Goal: Task Accomplishment & Management: Use online tool/utility

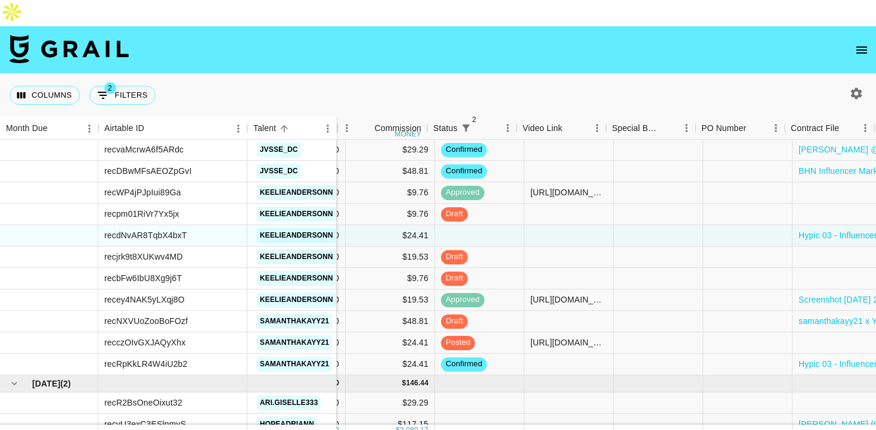
scroll to position [1335, 805]
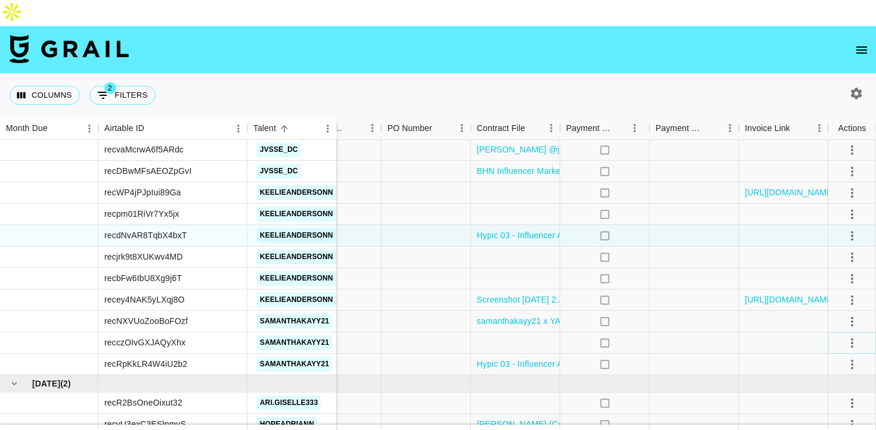
click at [848, 336] on icon "select merge strategy" at bounding box center [852, 343] width 14 height 14
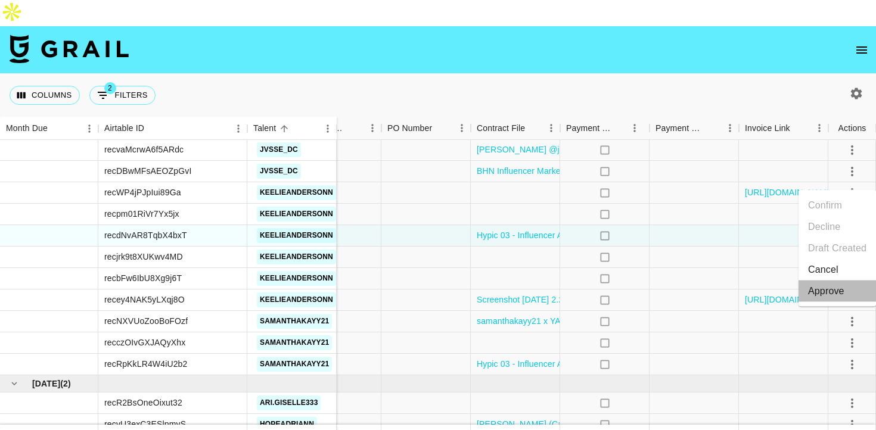
click at [838, 290] on div "Approve" at bounding box center [826, 291] width 36 height 14
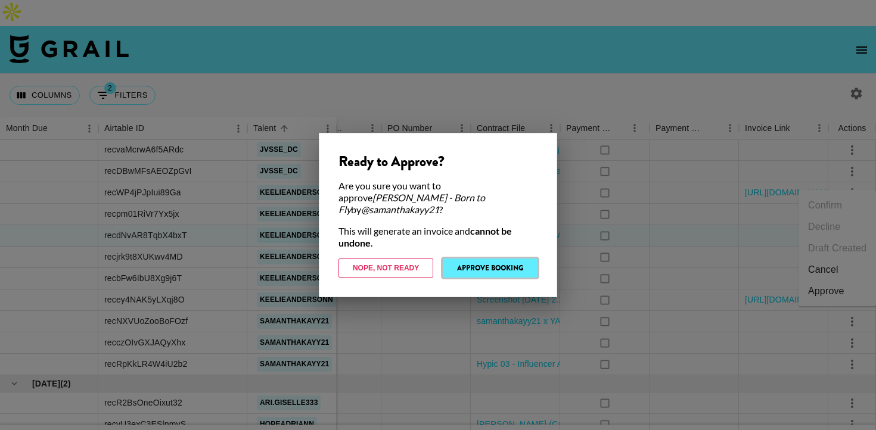
click at [515, 260] on button "Approve Booking" at bounding box center [490, 268] width 95 height 19
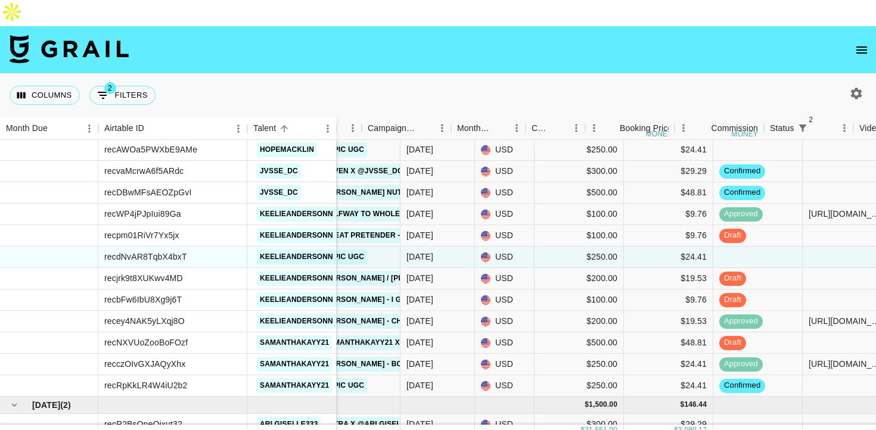
scroll to position [1314, 220]
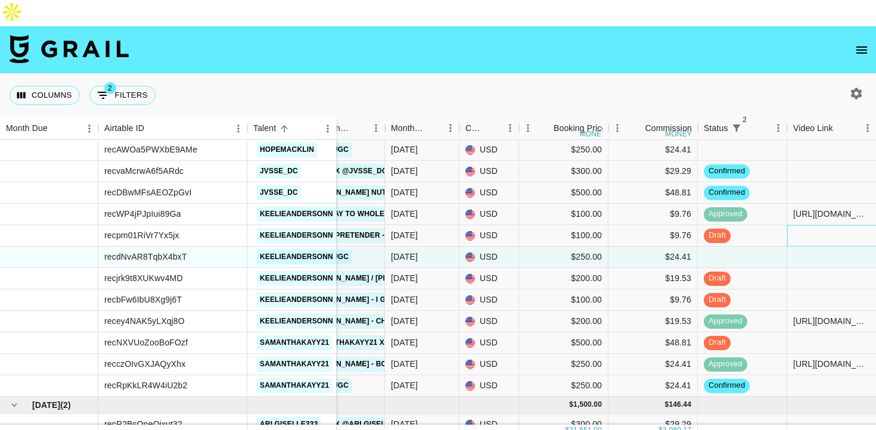
click at [809, 225] on div at bounding box center [831, 235] width 89 height 21
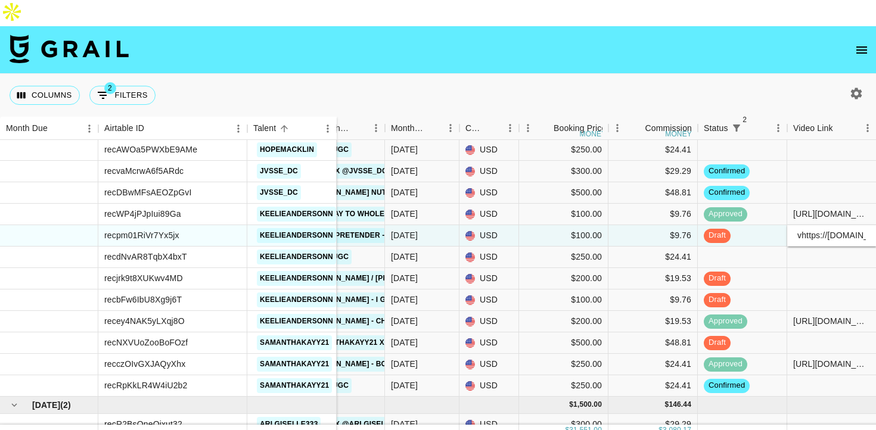
scroll to position [0, 488]
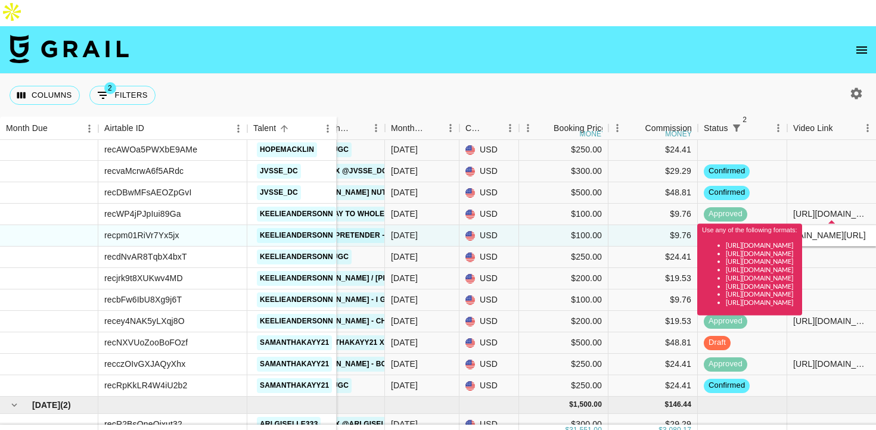
click at [828, 231] on input "vhttps://[DOMAIN_NAME][URL]" at bounding box center [832, 236] width 88 height 10
click at [801, 231] on input "vhttps://[DOMAIN_NAME][URL]" at bounding box center [832, 236] width 88 height 10
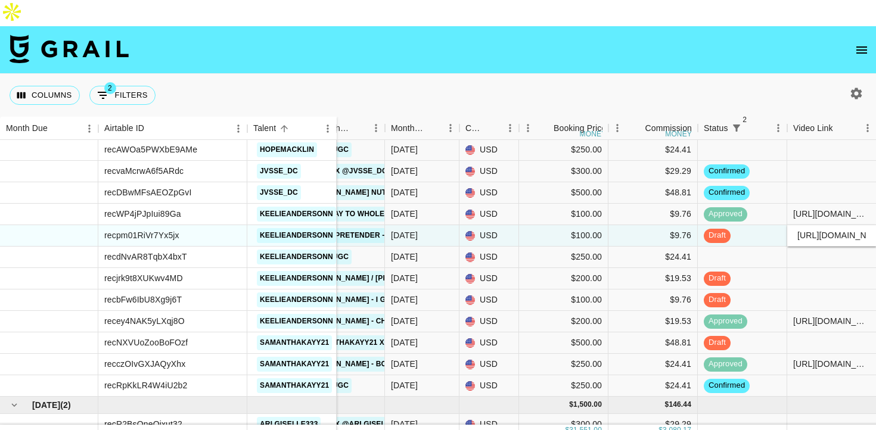
type input "[URL][DOMAIN_NAME]"
click at [813, 247] on div at bounding box center [831, 257] width 89 height 21
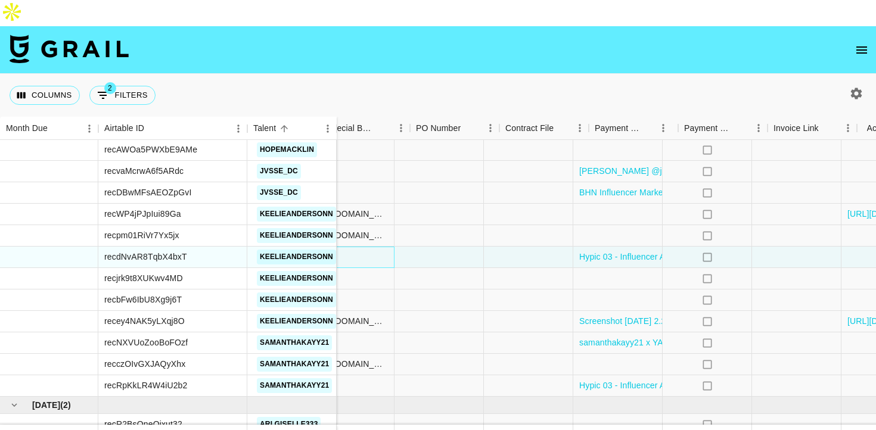
scroll to position [1314, 805]
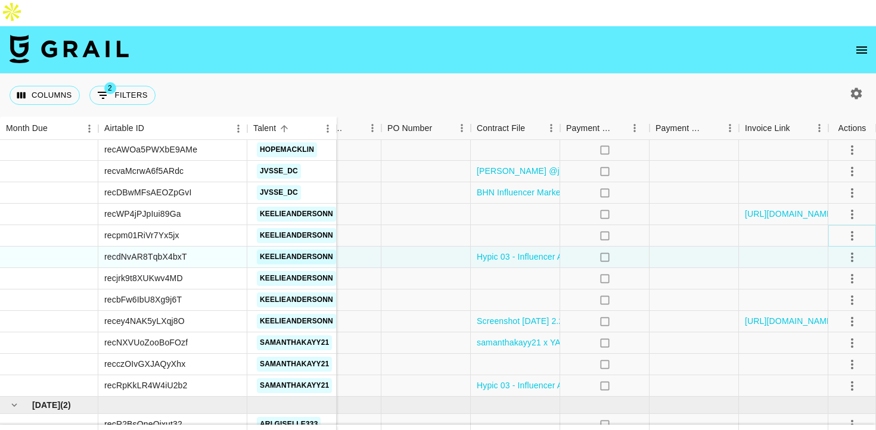
click at [859, 229] on icon "select merge strategy" at bounding box center [852, 236] width 14 height 14
click at [707, 204] on div at bounding box center [694, 214] width 89 height 21
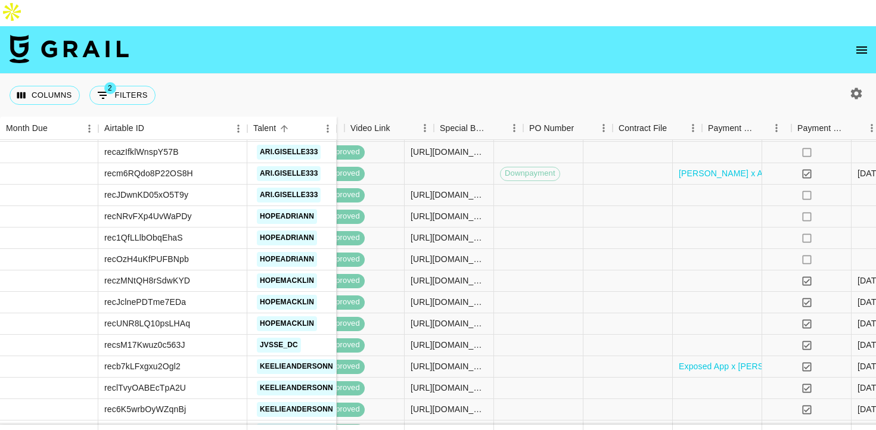
scroll to position [629, 675]
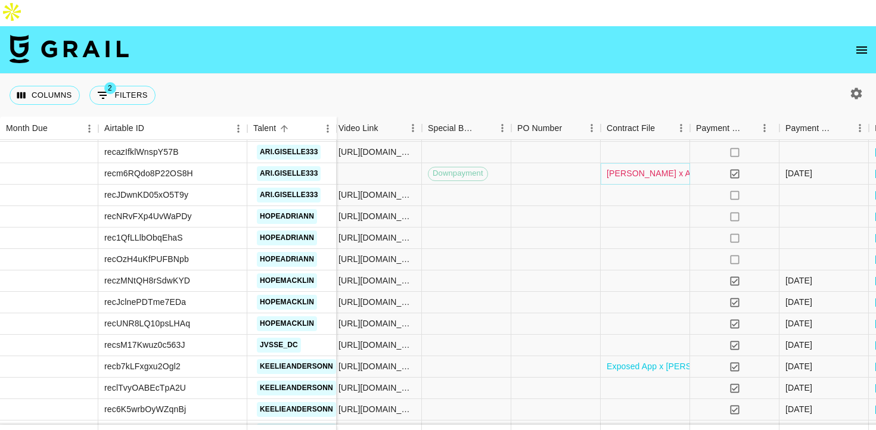
click at [627, 167] on link "[PERSON_NAME] x Astra MOA FEA.pdf" at bounding box center [683, 173] width 153 height 12
